Goal: Navigation & Orientation: Find specific page/section

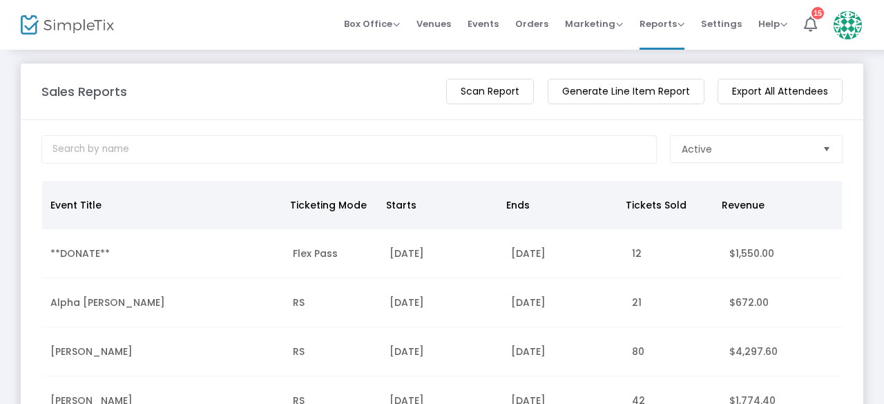
scroll to position [8, 0]
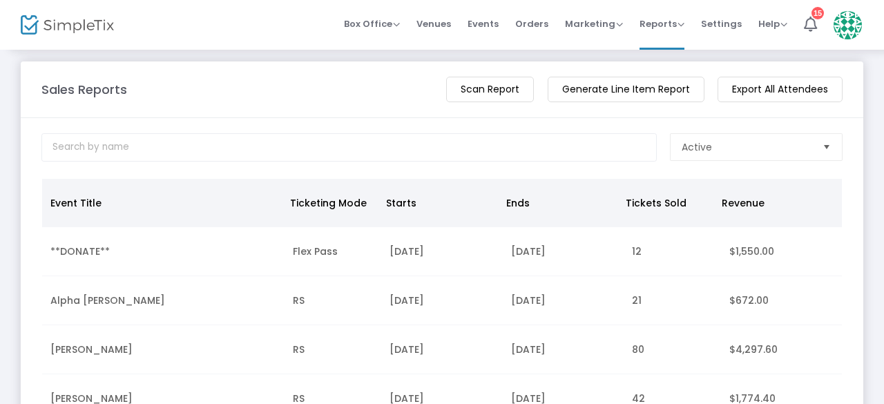
click at [87, 26] on img at bounding box center [67, 25] width 93 height 20
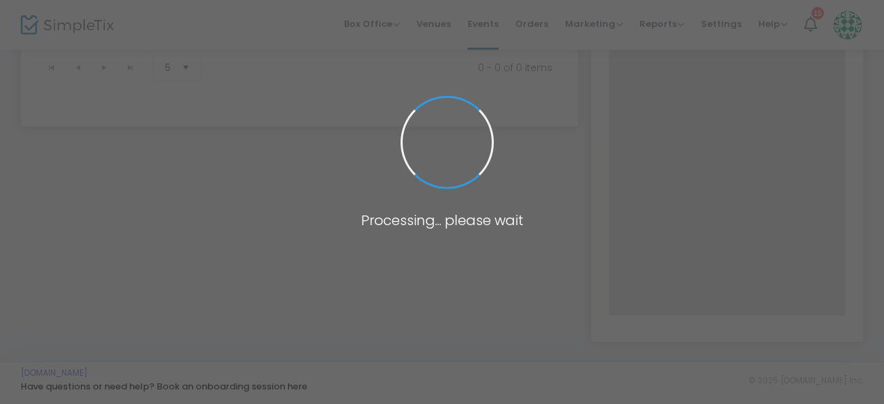
scroll to position [219, 0]
